Goal: Obtain resource: Obtain resource

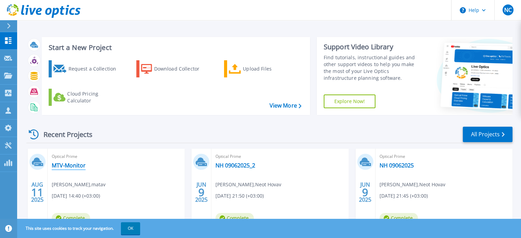
click at [79, 165] on link "MTV-Monitor" at bounding box center [69, 165] width 34 height 7
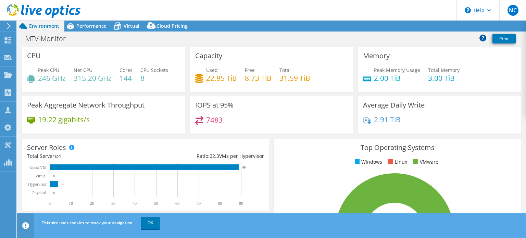
select select "USD"
click at [418, 26] on link "Reports" at bounding box center [410, 26] width 33 height 11
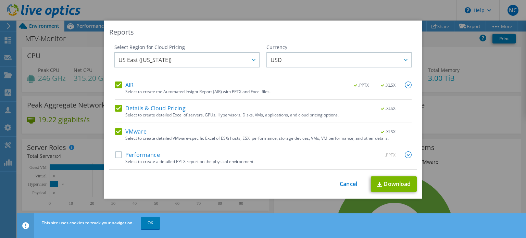
click at [157, 90] on div "Select to create the Automated Insight Report (AIR) with PPTX and Excel files." at bounding box center [268, 91] width 286 height 5
click at [125, 85] on label "AIR" at bounding box center [124, 85] width 19 height 7
click at [0, 0] on input "AIR" at bounding box center [0, 0] width 0 height 0
click at [115, 90] on div "AIR .PPTX .XLSX Select to create the Automated Insight Report (AIR) with PPTX a…" at bounding box center [263, 91] width 297 height 18
click at [119, 111] on label "Details & Cloud Pricing" at bounding box center [150, 108] width 71 height 7
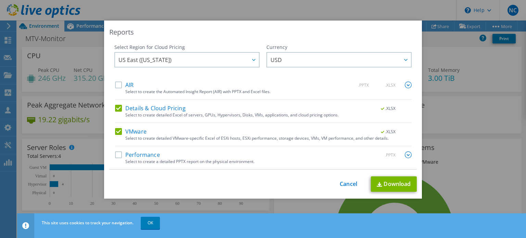
click at [0, 0] on input "Details & Cloud Pricing" at bounding box center [0, 0] width 0 height 0
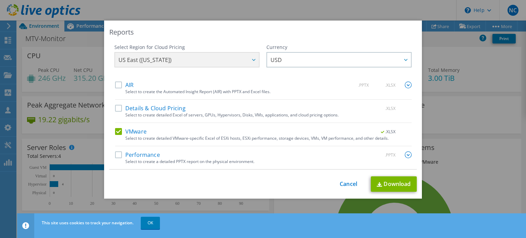
click at [118, 154] on label "Performance" at bounding box center [137, 154] width 45 height 7
click at [0, 0] on input "Performance" at bounding box center [0, 0] width 0 height 0
click at [405, 184] on link "Download" at bounding box center [394, 183] width 46 height 15
click at [343, 184] on link "Cancel" at bounding box center [348, 184] width 17 height 7
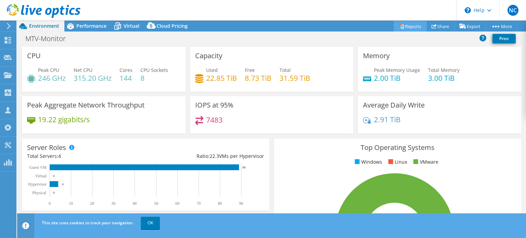
click at [412, 25] on link "Reports" at bounding box center [410, 26] width 33 height 11
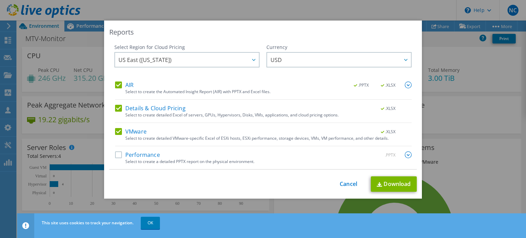
click at [160, 155] on div "Performance .PPTX" at bounding box center [263, 155] width 297 height 8
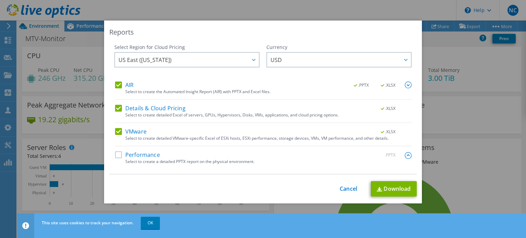
click at [145, 156] on label "Performance" at bounding box center [137, 154] width 45 height 7
click at [0, 0] on input "Performance" at bounding box center [0, 0] width 0 height 0
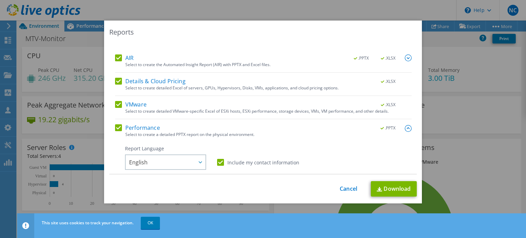
scroll to position [26, 0]
click at [116, 56] on label "AIR" at bounding box center [124, 59] width 19 height 7
click at [0, 0] on input "AIR" at bounding box center [0, 0] width 0 height 0
click at [115, 79] on label "Details & Cloud Pricing" at bounding box center [150, 82] width 71 height 7
click at [0, 0] on input "Details & Cloud Pricing" at bounding box center [0, 0] width 0 height 0
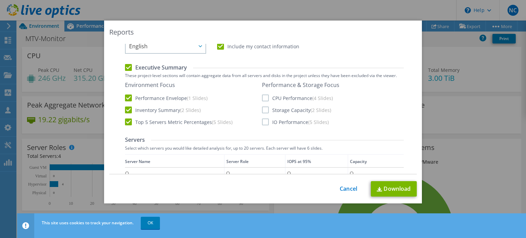
scroll to position [175, 0]
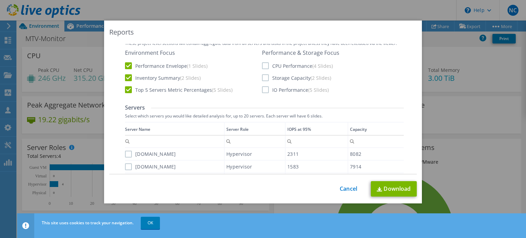
click at [265, 66] on label "CPU Performance (4 Slides)" at bounding box center [297, 65] width 71 height 7
click at [0, 0] on input "CPU Performance (4 Slides)" at bounding box center [0, 0] width 0 height 0
click at [264, 75] on label "Storage Capacity (2 Slides)" at bounding box center [296, 77] width 69 height 7
click at [0, 0] on input "Storage Capacity (2 Slides)" at bounding box center [0, 0] width 0 height 0
click at [266, 88] on label "IO Performance (5 Slides)" at bounding box center [295, 89] width 67 height 7
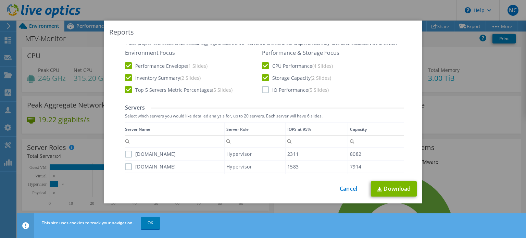
click at [0, 0] on input "IO Performance (5 Slides)" at bounding box center [0, 0] width 0 height 0
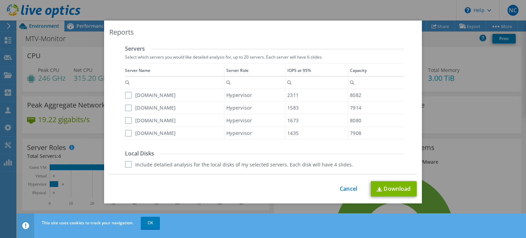
scroll to position [235, 0]
click at [283, 164] on label "Include detailed analysis for the local disks of my selected servers. Each disk…" at bounding box center [239, 163] width 228 height 7
click at [0, 0] on input "Include detailed analysis for the local disks of my selected servers. Each disk…" at bounding box center [0, 0] width 0 height 0
click at [408, 188] on link "Download" at bounding box center [394, 188] width 46 height 15
click at [354, 189] on link "Cancel" at bounding box center [348, 189] width 17 height 7
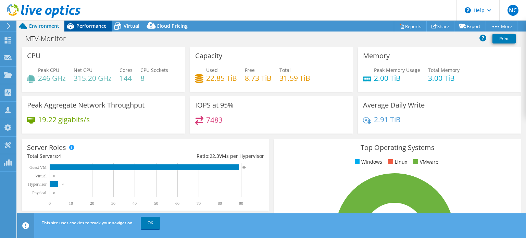
click at [97, 28] on span "Performance" at bounding box center [91, 26] width 30 height 7
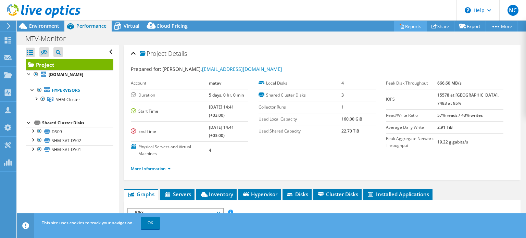
click at [415, 28] on link "Reports" at bounding box center [410, 26] width 33 height 11
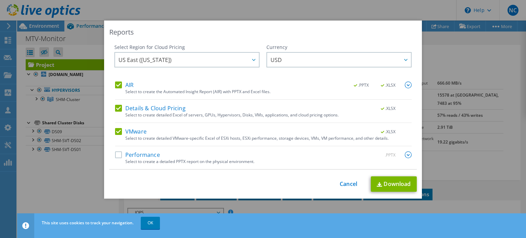
click at [173, 160] on div "Select to create a detailed PPTX report on the physical environment." at bounding box center [268, 161] width 286 height 5
click at [121, 154] on label "Performance" at bounding box center [137, 154] width 45 height 7
click at [0, 0] on input "Performance" at bounding box center [0, 0] width 0 height 0
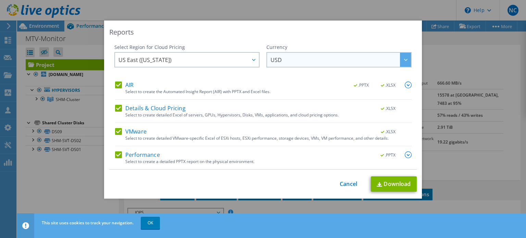
click at [304, 62] on span "USD" at bounding box center [341, 60] width 140 height 14
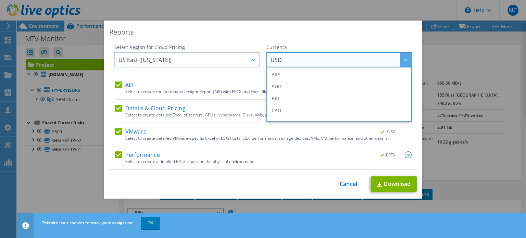
click at [304, 62] on span "USD" at bounding box center [341, 60] width 140 height 14
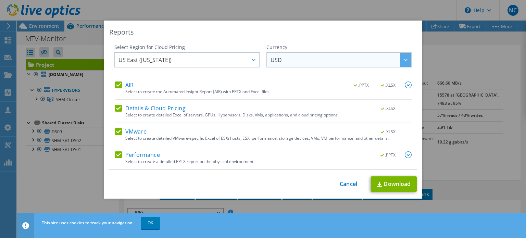
click at [304, 62] on span "USD" at bounding box center [341, 60] width 140 height 14
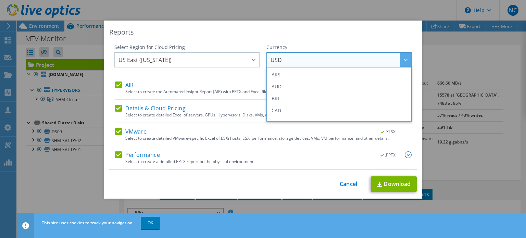
click at [303, 63] on span "USD" at bounding box center [341, 60] width 140 height 14
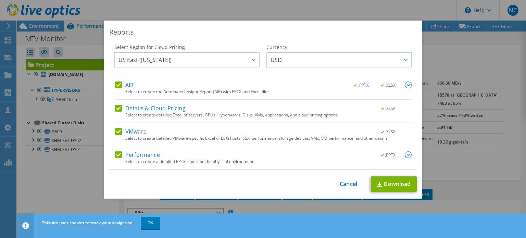
click at [151, 107] on label "Details & Cloud Pricing" at bounding box center [150, 108] width 71 height 7
click at [0, 0] on input "Details & Cloud Pricing" at bounding box center [0, 0] width 0 height 0
click at [138, 91] on div "Select to create the Automated Insight Report (AIR) with PPTX and Excel files." at bounding box center [268, 91] width 286 height 5
click at [346, 180] on div "This process may take a while, please wait... Cancel Download" at bounding box center [263, 183] width 308 height 15
click at [348, 181] on link "Cancel" at bounding box center [348, 184] width 17 height 7
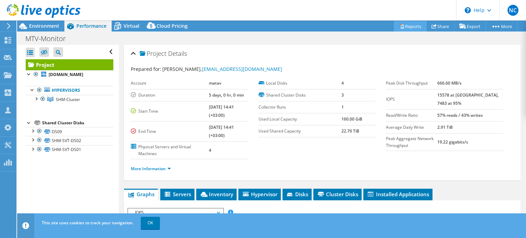
click at [411, 29] on link "Reports" at bounding box center [410, 26] width 33 height 11
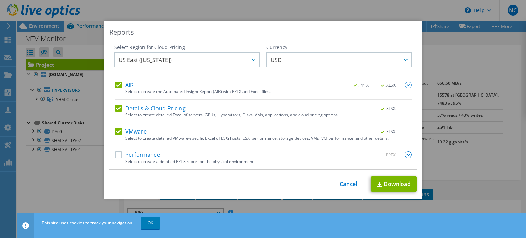
click at [116, 158] on div "Performance .PPTX" at bounding box center [263, 155] width 297 height 8
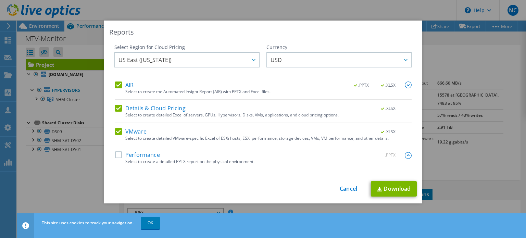
click at [118, 156] on label "Performance" at bounding box center [137, 154] width 45 height 7
click at [0, 0] on input "Performance" at bounding box center [0, 0] width 0 height 0
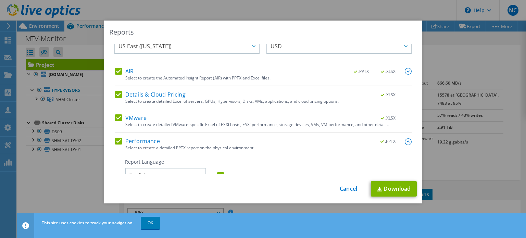
drag, startPoint x: 410, startPoint y: 171, endPoint x: 374, endPoint y: 59, distance: 117.6
click at [374, 59] on div "Currency ARS AUD BRL CAD CHF CLP CNY DKK EUR GBP HKD HUF INR JPY MXN MYR NOK NZ…" at bounding box center [339, 49] width 145 height 38
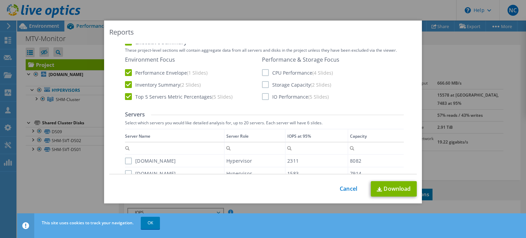
scroll to position [170, 0]
click at [277, 70] on label "CPU Performance (4 Slides)" at bounding box center [297, 71] width 71 height 7
click at [0, 0] on input "CPU Performance (4 Slides)" at bounding box center [0, 0] width 0 height 0
click at [277, 83] on label "Storage Capacity (2 Slides)" at bounding box center [296, 83] width 69 height 7
click at [0, 0] on input "Storage Capacity (2 Slides)" at bounding box center [0, 0] width 0 height 0
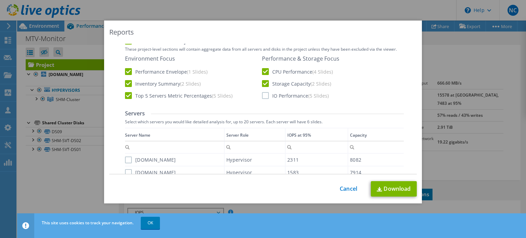
click at [276, 87] on div "Performance & Storage Focus CPU Performance (4 Slides) Storage Capacity (2 Slid…" at bounding box center [300, 77] width 77 height 44
click at [276, 96] on label "IO Performance (5 Slides)" at bounding box center [295, 95] width 67 height 7
click at [0, 0] on input "IO Performance (5 Slides)" at bounding box center [0, 0] width 0 height 0
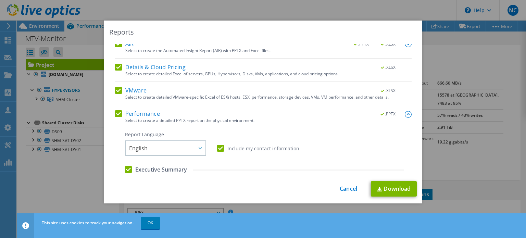
scroll to position [0, 0]
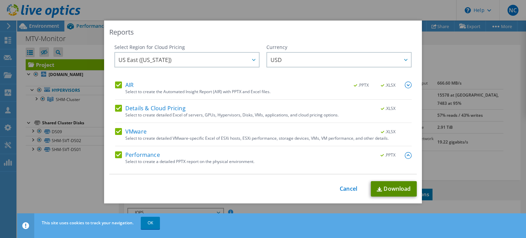
click at [395, 190] on link "Download" at bounding box center [394, 188] width 46 height 15
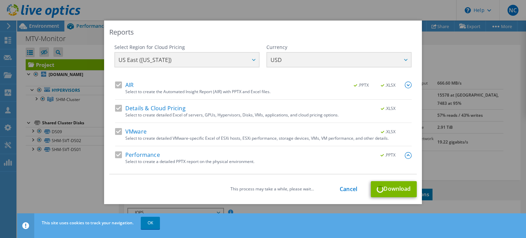
click at [99, 161] on div "Reports Select Region for Cloud Pricing Asia Pacific ([GEOGRAPHIC_DATA]) [GEOGR…" at bounding box center [263, 119] width 526 height 197
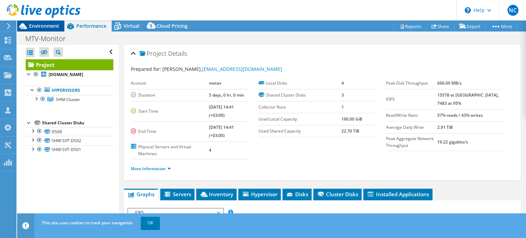
click at [35, 25] on span "Environment" at bounding box center [44, 26] width 30 height 7
